Goal: Information Seeking & Learning: Learn about a topic

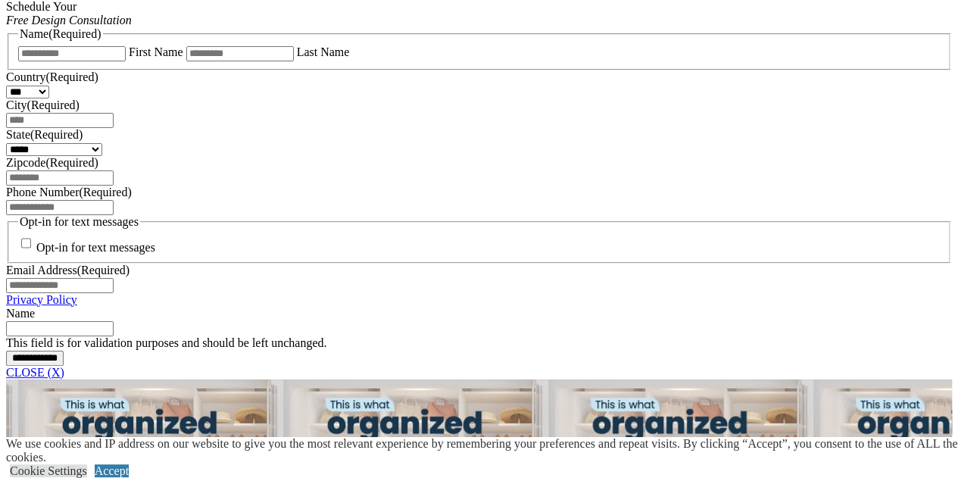
scroll to position [1060, 0]
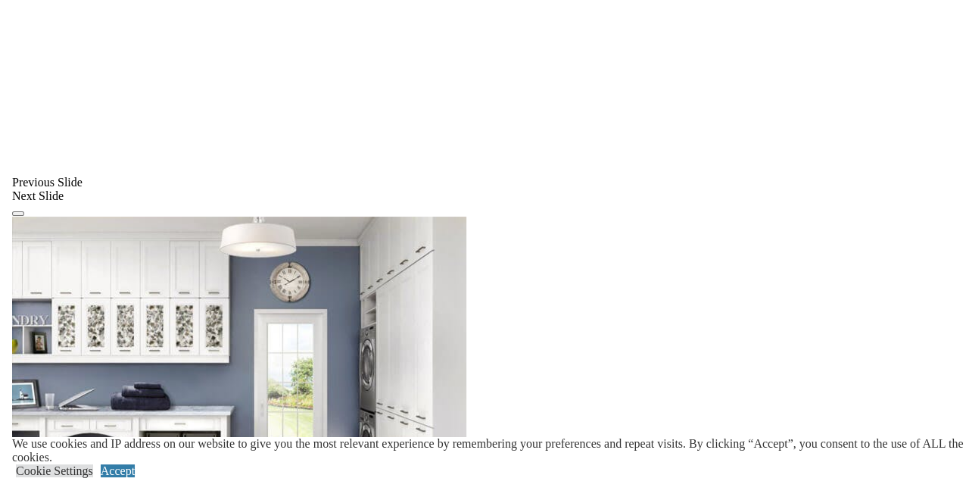
scroll to position [1028, 0]
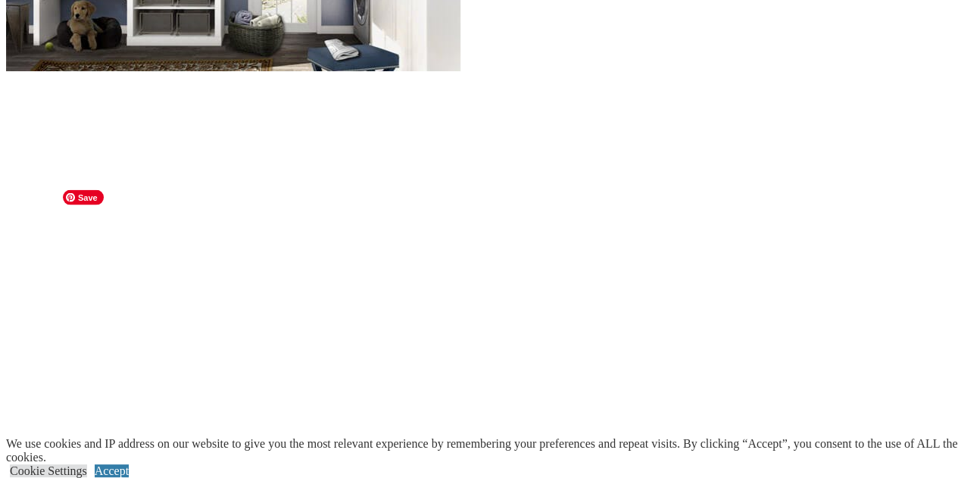
scroll to position [1478, 0]
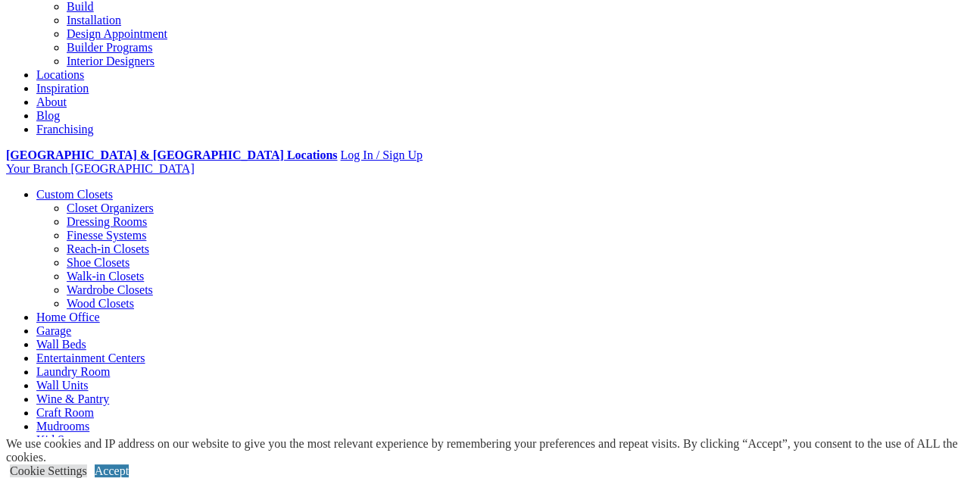
scroll to position [0, 0]
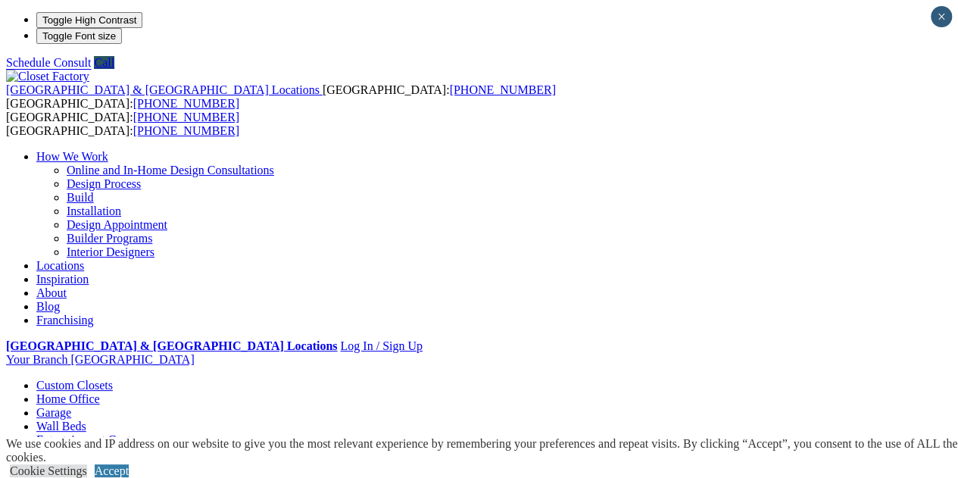
click at [92, 379] on link "Custom Closets" at bounding box center [74, 385] width 76 height 13
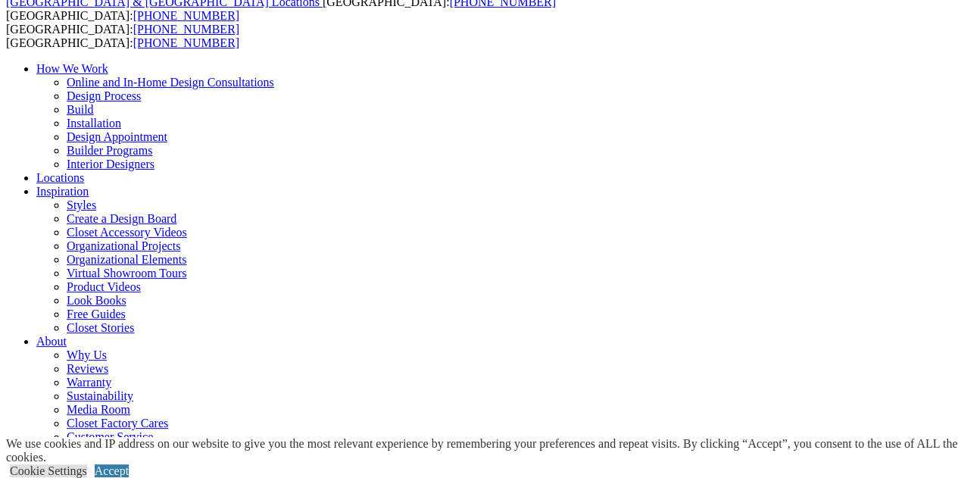
scroll to position [76, 0]
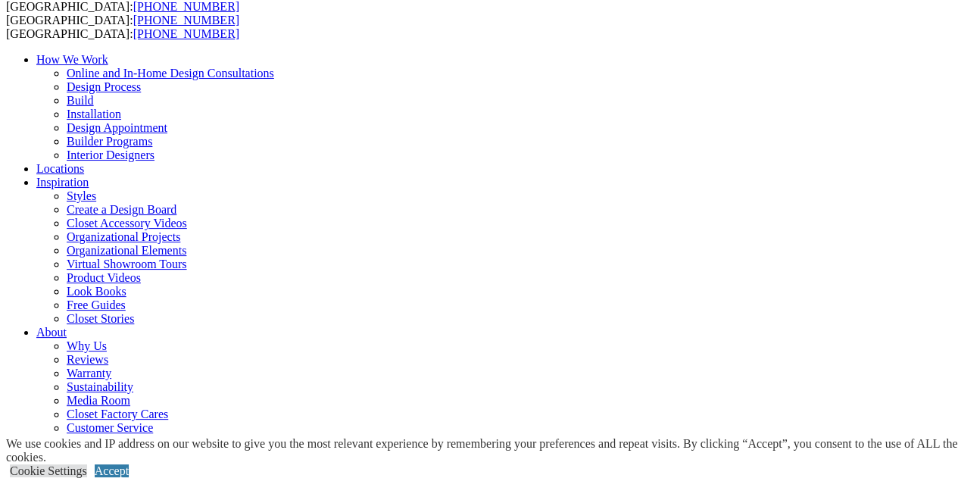
scroll to position [76, 0]
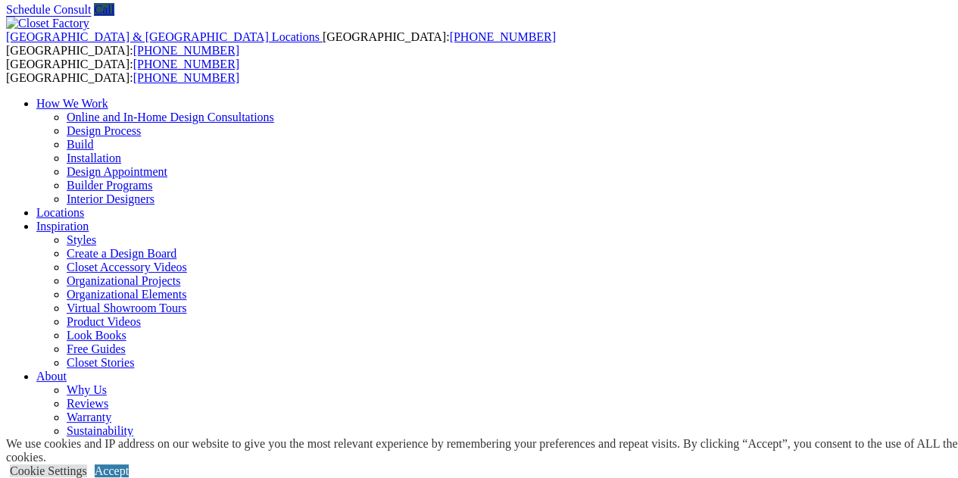
scroll to position [76, 0]
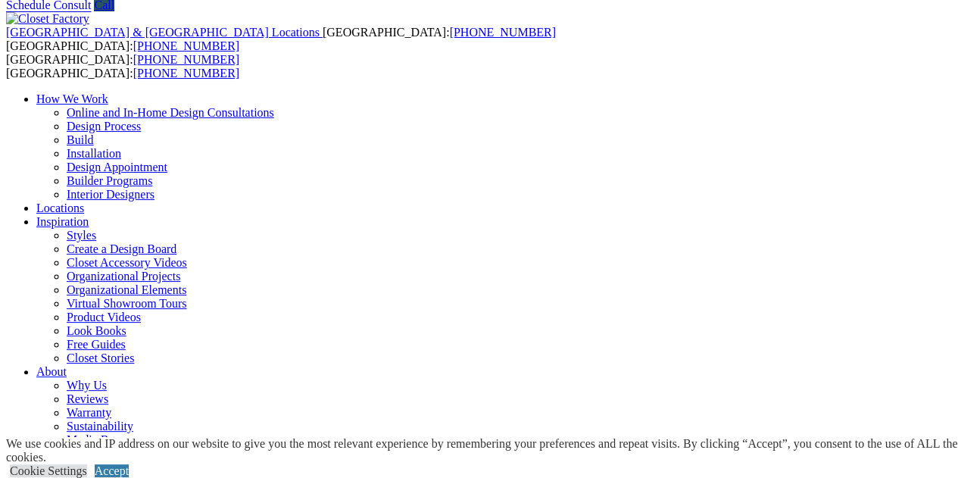
scroll to position [76, 0]
